Goal: Information Seeking & Learning: Compare options

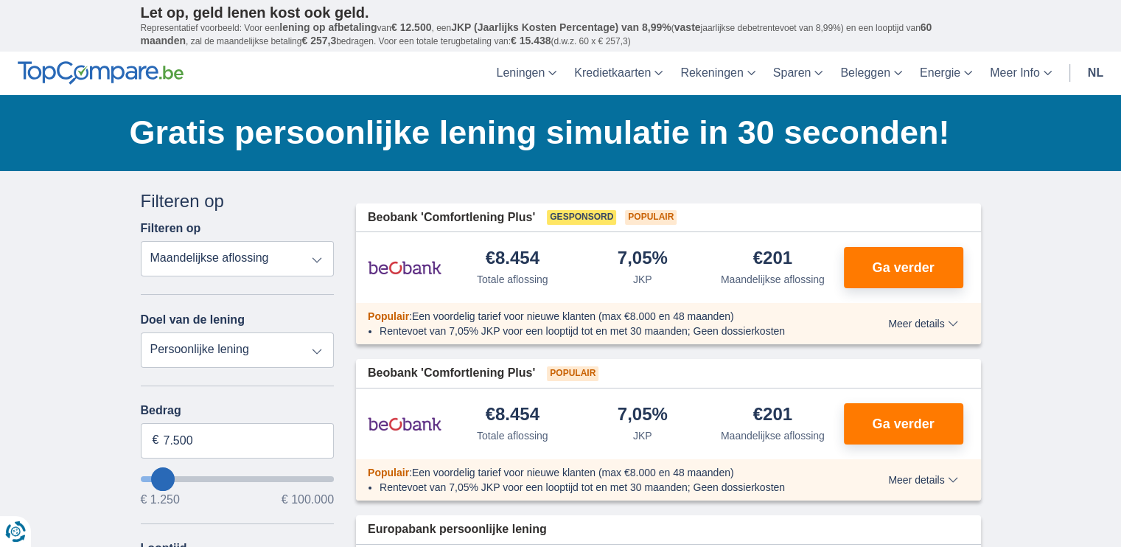
click at [318, 260] on select "Totale aflossing JKP Maandelijkse aflossing" at bounding box center [238, 258] width 194 height 35
click at [307, 344] on select "Persoonlijke lening Auto Moto / fiets Mobilhome / caravan Renovatie Energie Sch…" at bounding box center [238, 349] width 194 height 35
select select "vehicleLoan"
click at [141, 332] on select "Persoonlijke lening Auto Moto / fiets Mobilhome / caravan Renovatie Energie Sch…" at bounding box center [238, 349] width 194 height 35
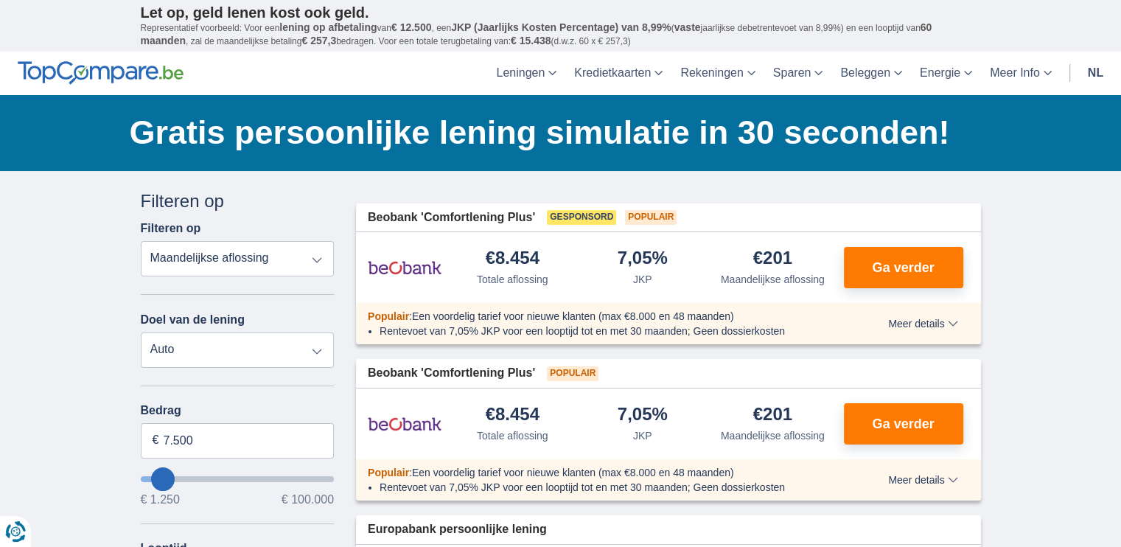
select select "3-4"
type input "15.000"
type input "15250"
select select "60"
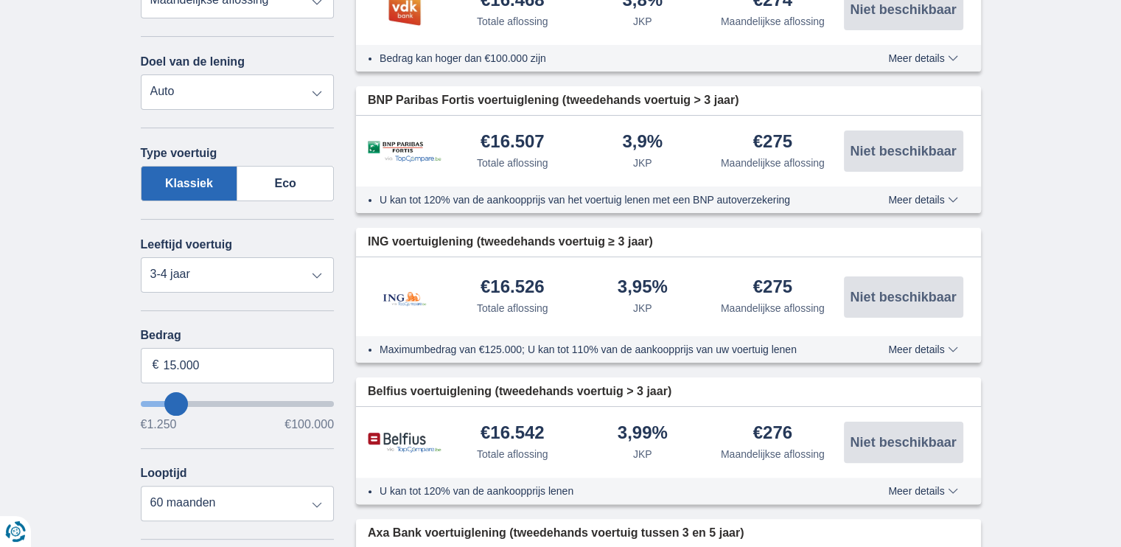
scroll to position [241, 0]
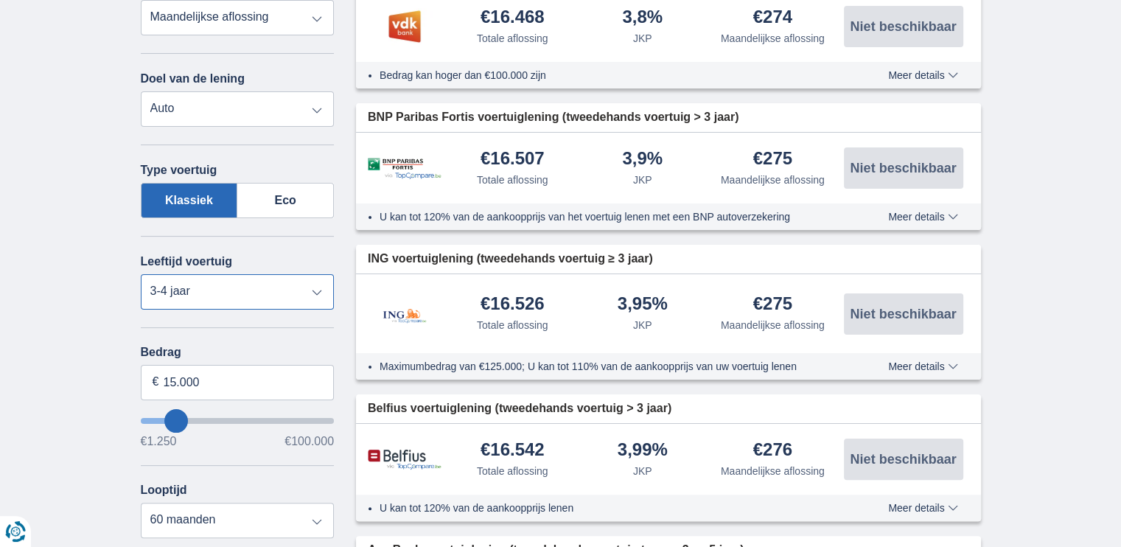
click at [315, 291] on select "Nieuw 0-1 jaar 1-2 jaar 2-3 jaar 3-4 jaar 4-5 jaar 5+ jaar" at bounding box center [238, 291] width 194 height 35
select select "5+"
click at [141, 274] on select "Nieuw 0-1 jaar 1-2 jaar 2-3 jaar 3-4 jaar 4-5 jaar 5+ jaar" at bounding box center [238, 291] width 194 height 35
type input "1.250"
type input "1250"
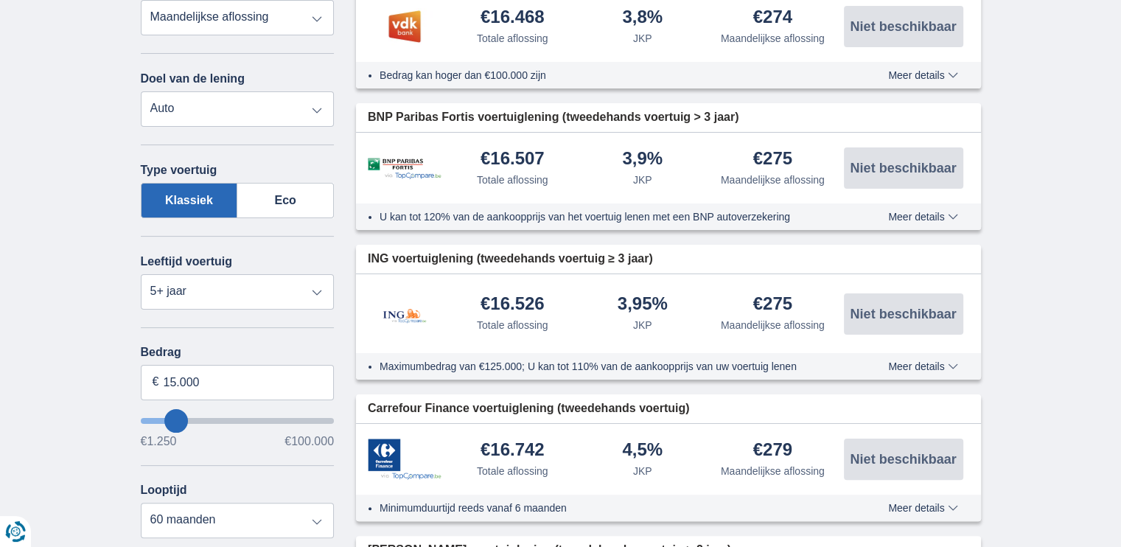
select select "24"
type input "1250"
click at [144, 418] on input "wantToBorrow" at bounding box center [238, 421] width 194 height 6
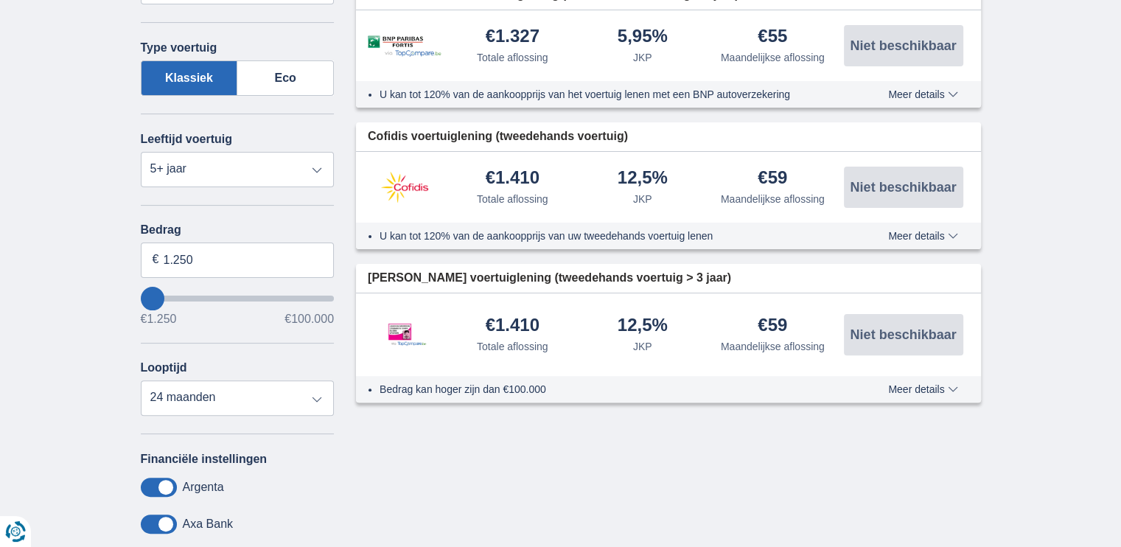
scroll to position [377, 0]
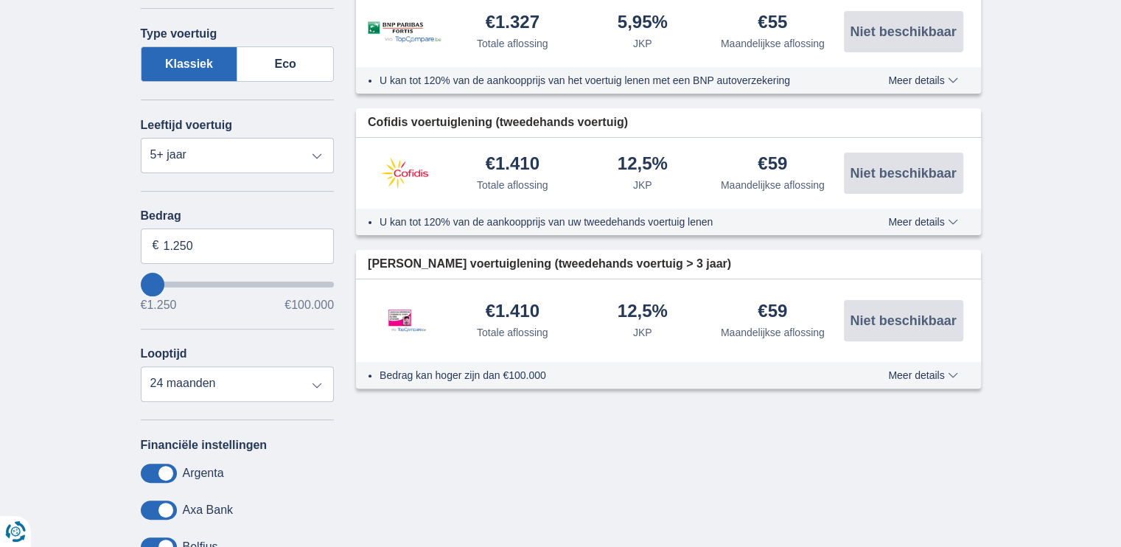
type input "11.250"
type input "11250"
click at [169, 281] on input "wantToBorrow" at bounding box center [238, 284] width 194 height 6
select select "60"
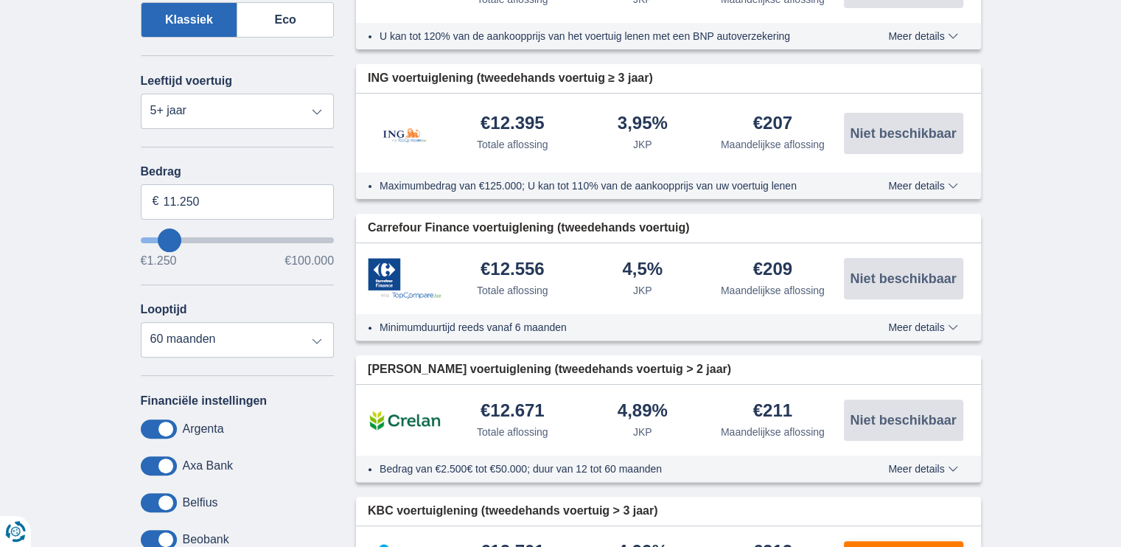
scroll to position [447, 0]
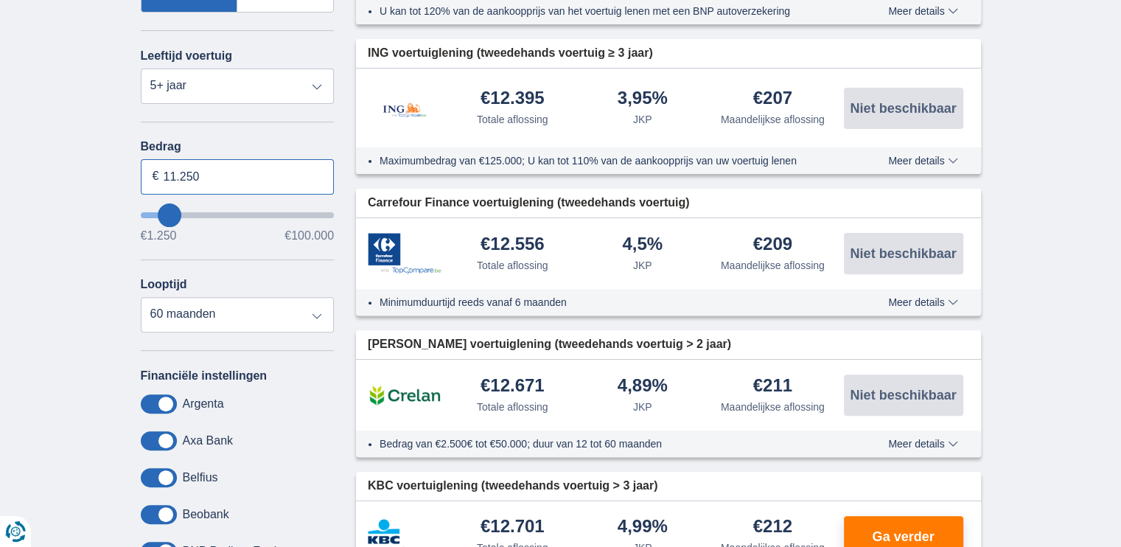
click at [226, 166] on input "11.250" at bounding box center [238, 176] width 194 height 35
type input "1"
type input "6.000"
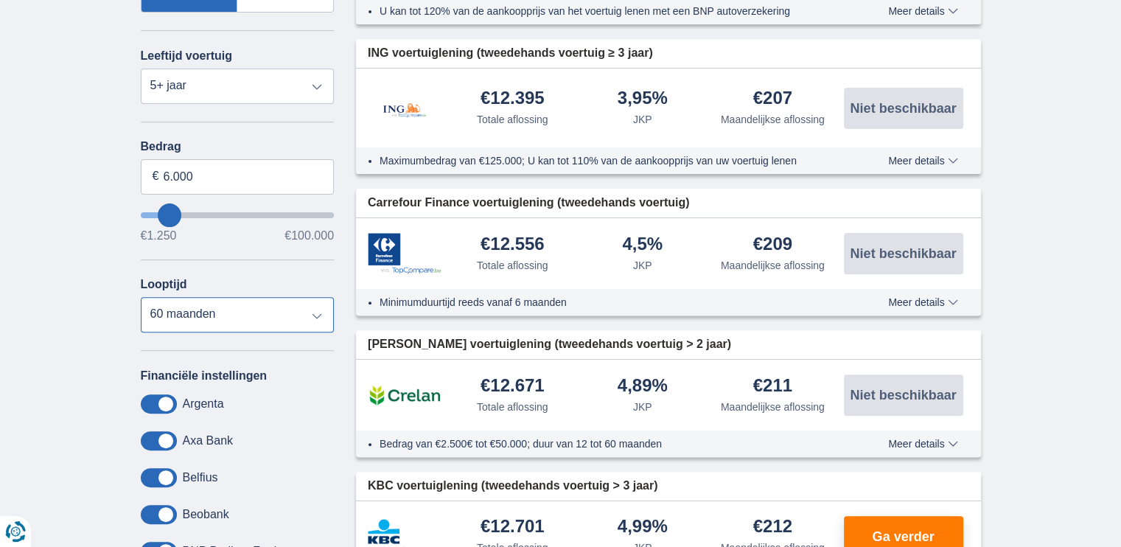
type input "6250"
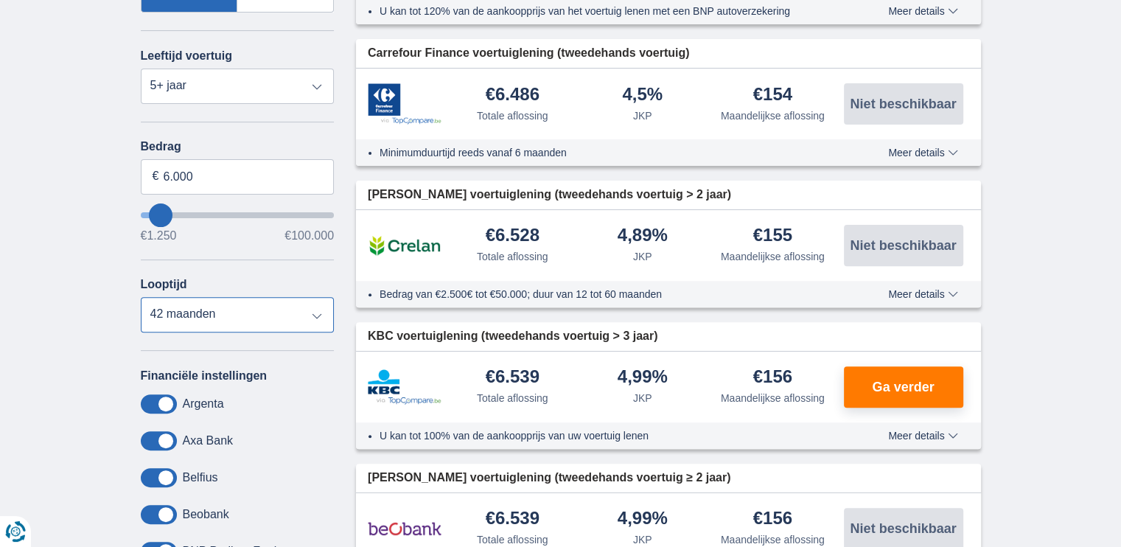
select select "36"
click at [141, 297] on select "12 maanden 18 maanden 24 maanden 30 maanden 36 maanden 42 maanden" at bounding box center [238, 314] width 194 height 35
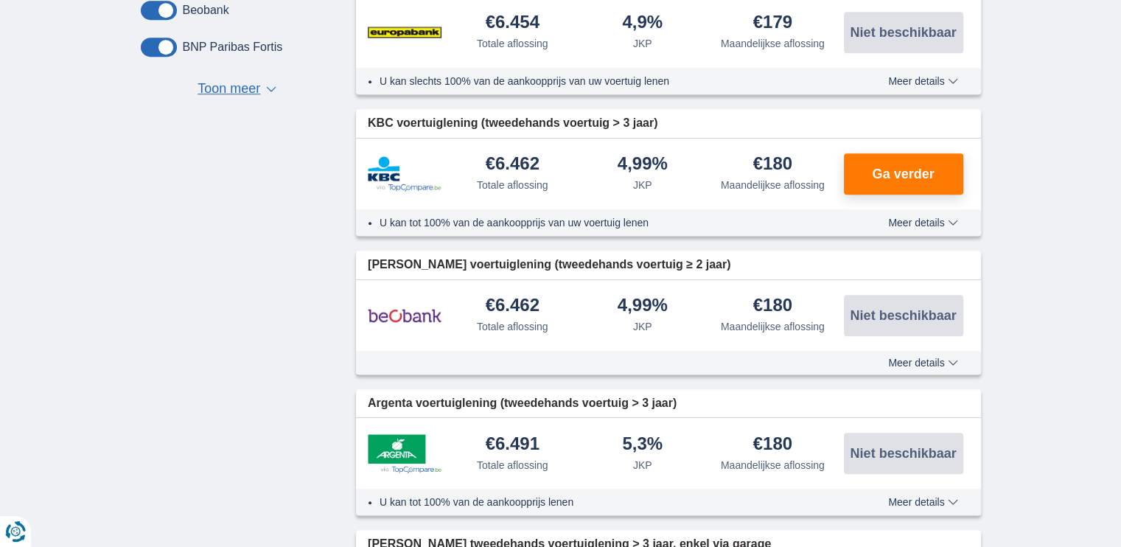
scroll to position [1000, 0]
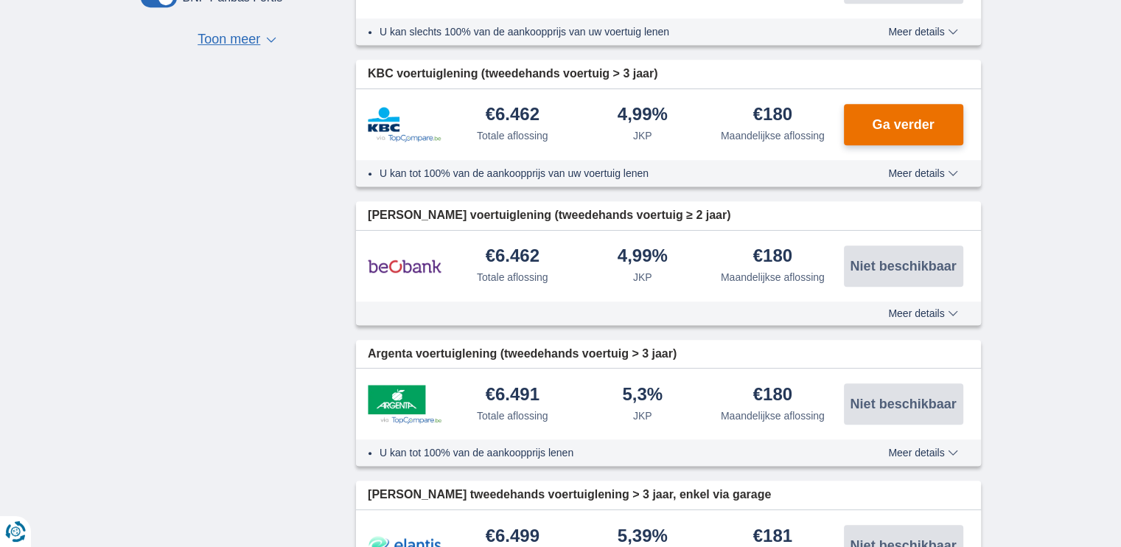
click at [907, 111] on button "Ga verder" at bounding box center [903, 124] width 119 height 41
